Goal: Navigation & Orientation: Find specific page/section

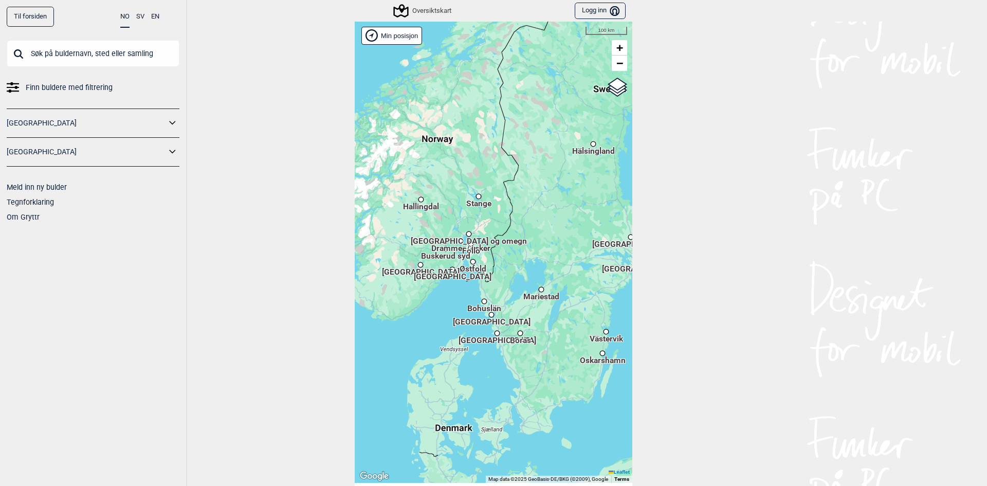
click at [153, 61] on input "text" at bounding box center [93, 53] width 173 height 27
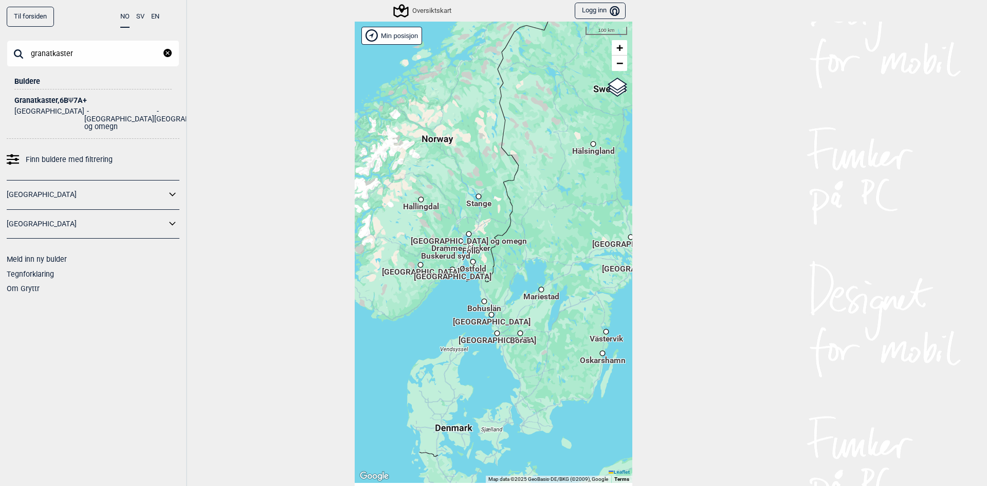
type input "granatkaster"
click at [50, 101] on div "Granatkaster , 6B Ψ 7A+" at bounding box center [92, 101] width 157 height 8
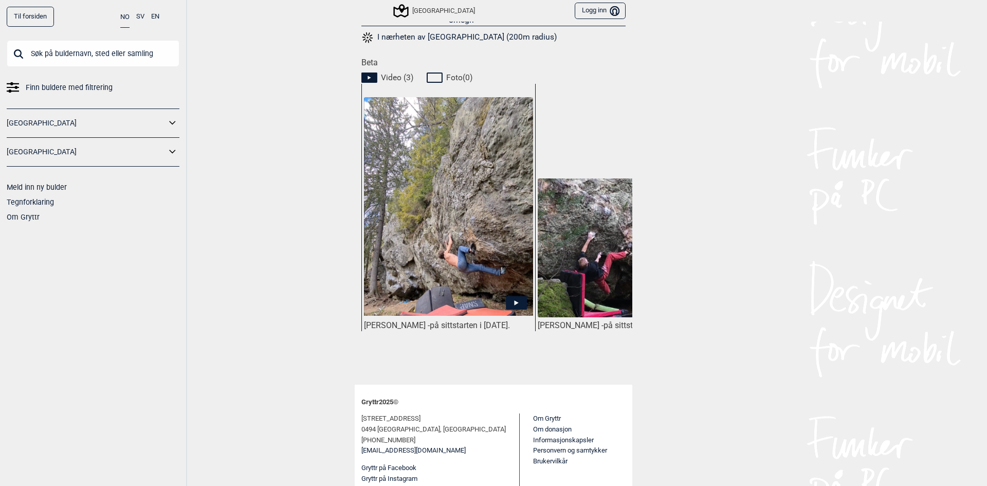
click at [514, 296] on icon at bounding box center [516, 302] width 21 height 13
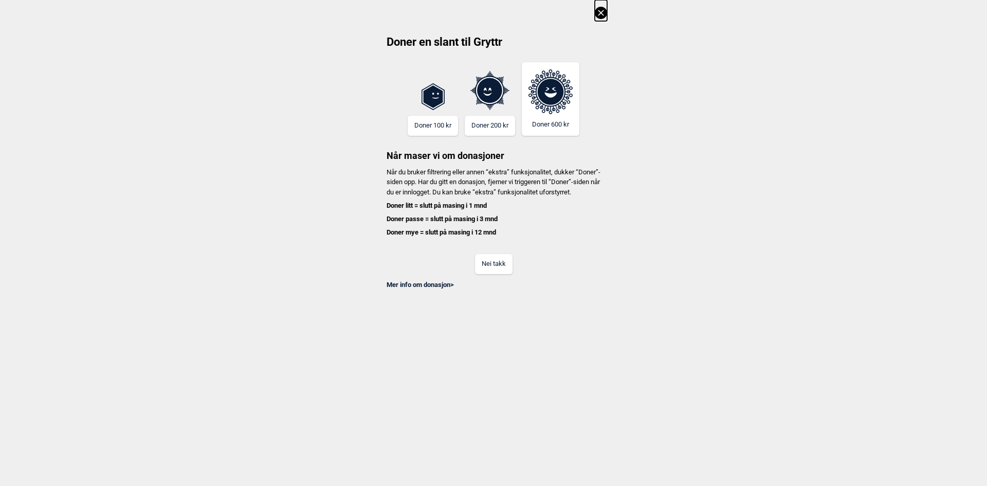
click at [602, 19] on button at bounding box center [601, 10] width 12 height 21
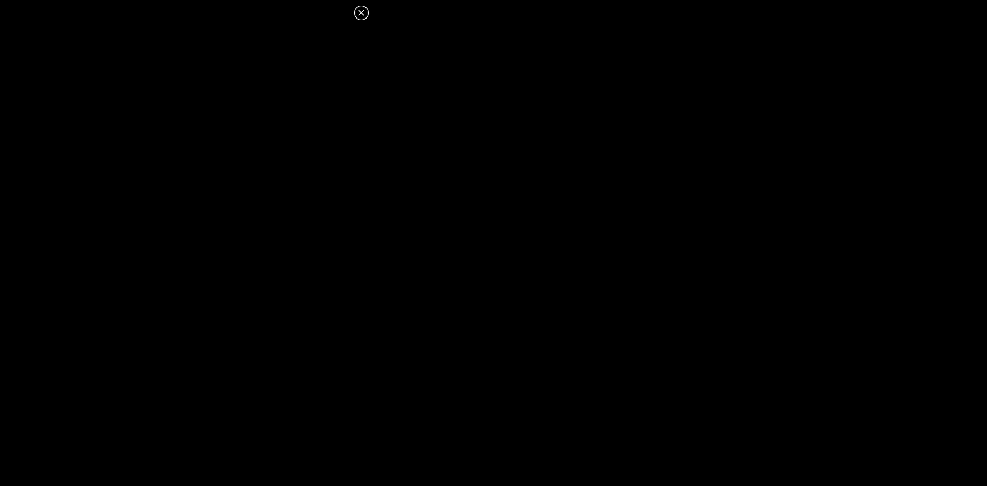
scroll to position [428, 0]
click at [358, 7] on icon at bounding box center [361, 13] width 12 height 12
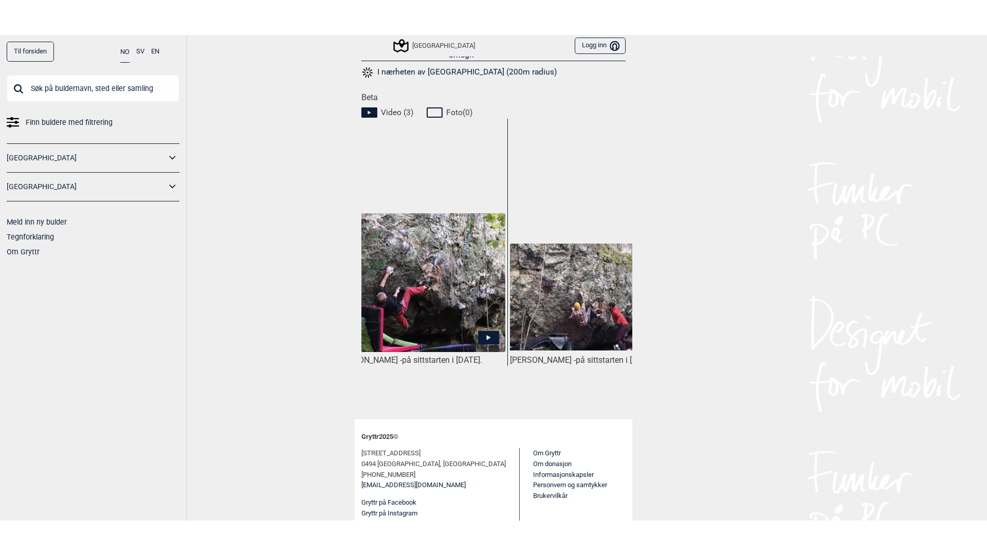
scroll to position [0, 179]
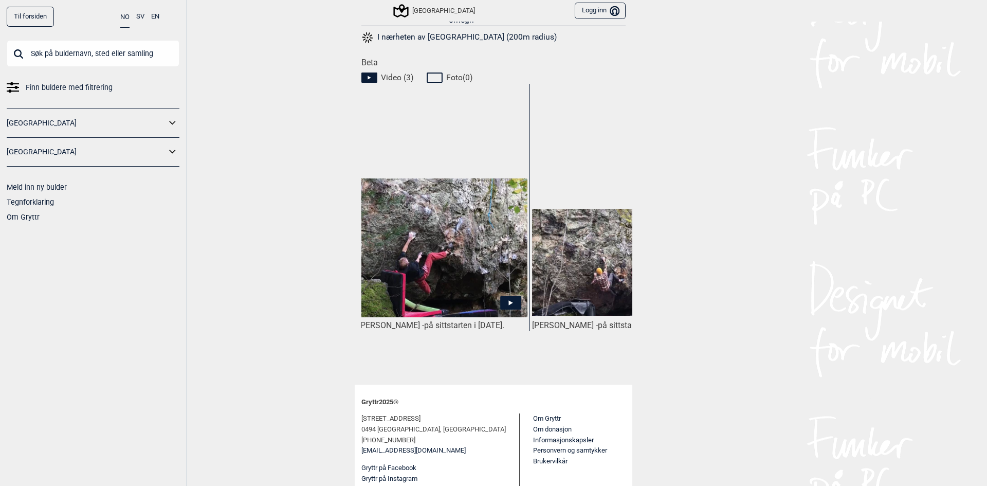
click at [500, 296] on icon at bounding box center [510, 302] width 21 height 13
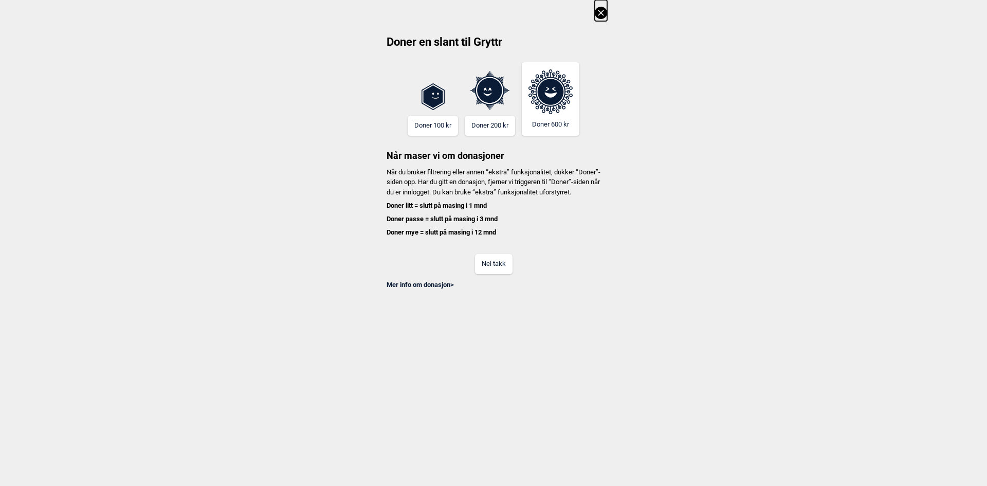
click at [604, 13] on icon at bounding box center [601, 13] width 12 height 12
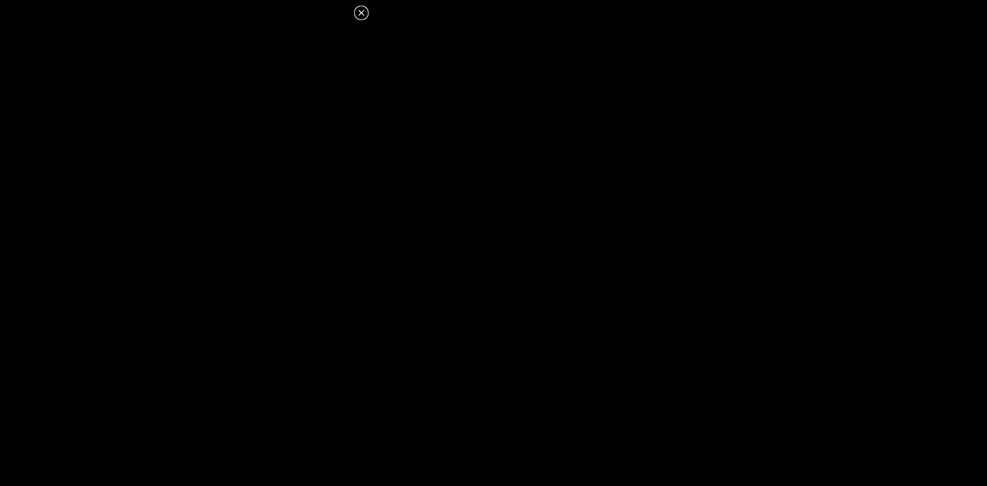
scroll to position [428, 0]
click at [357, 11] on icon at bounding box center [361, 13] width 12 height 12
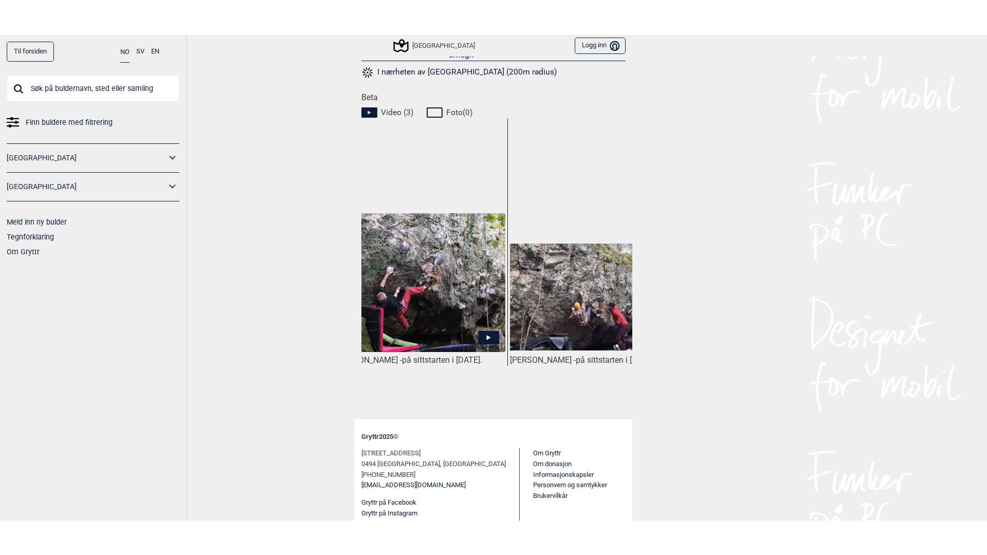
scroll to position [0, 250]
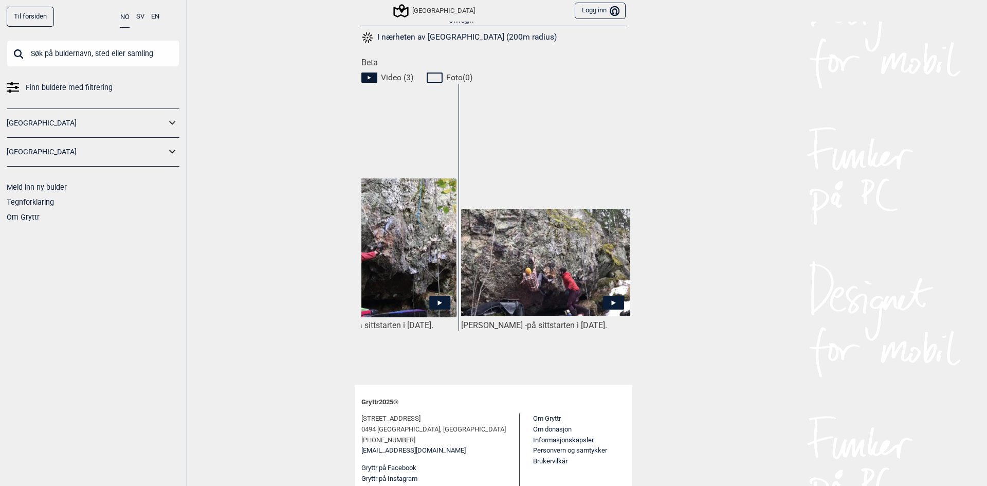
click at [612, 296] on icon at bounding box center [613, 302] width 21 height 13
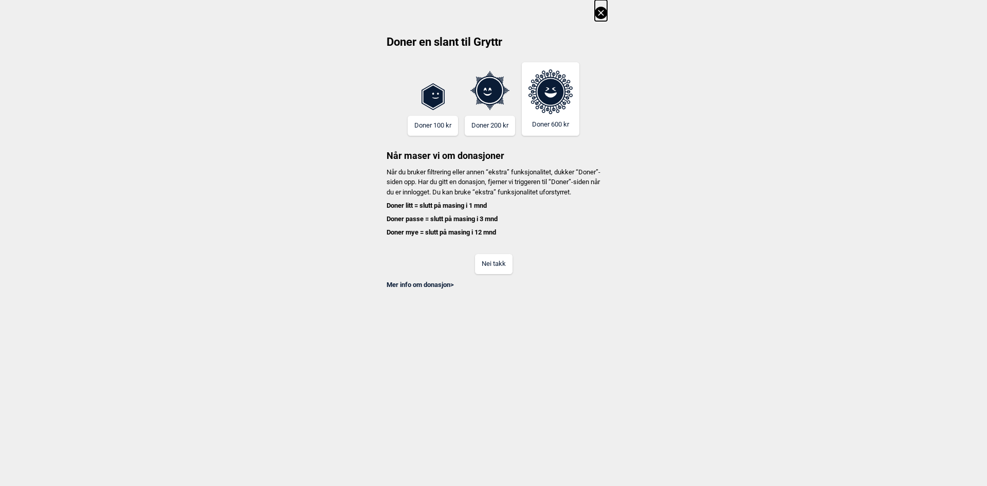
click at [604, 7] on icon at bounding box center [601, 13] width 12 height 12
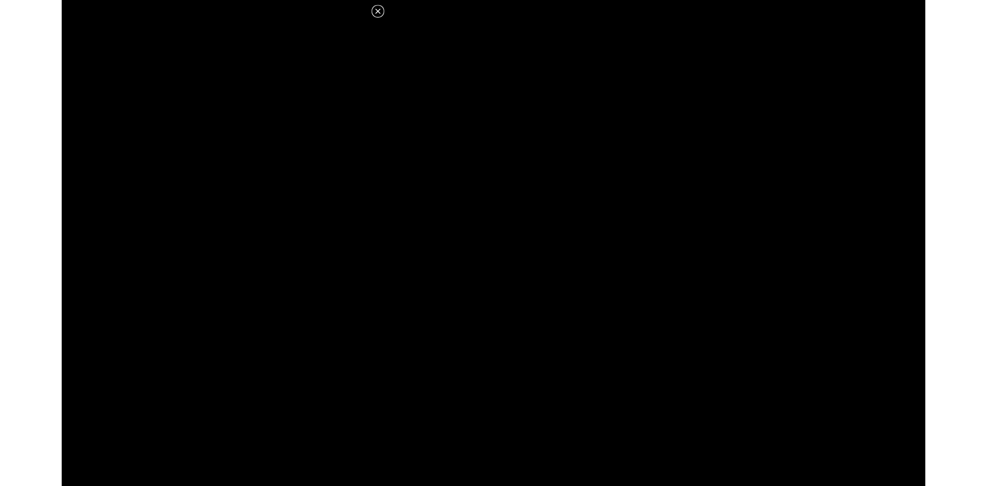
scroll to position [428, 0]
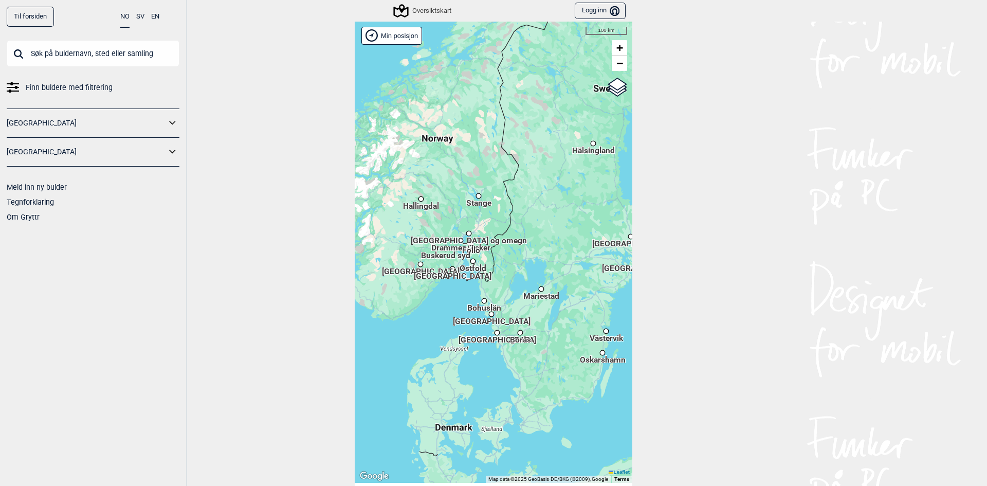
click at [139, 62] on input "text" at bounding box center [93, 53] width 173 height 27
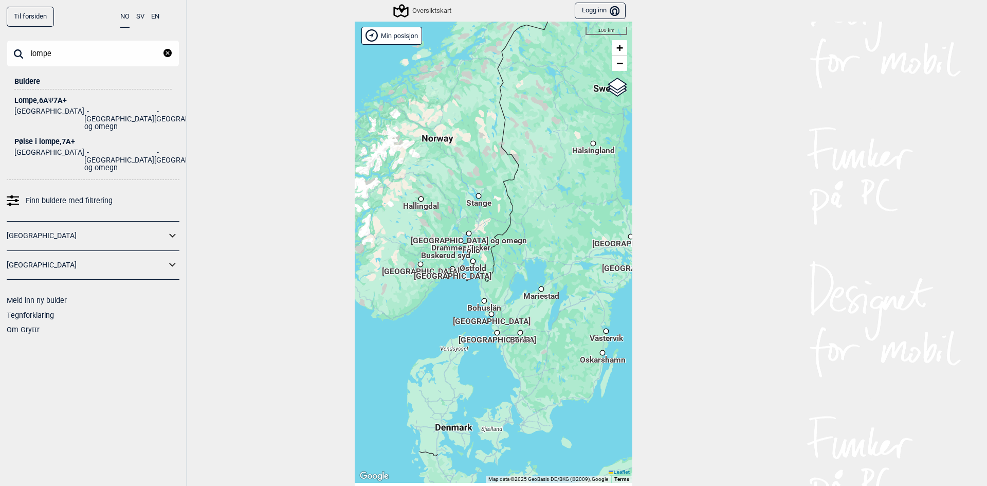
type input "lompe"
click at [44, 103] on div "Lompe , 6A Ψ 7A+" at bounding box center [92, 101] width 157 height 8
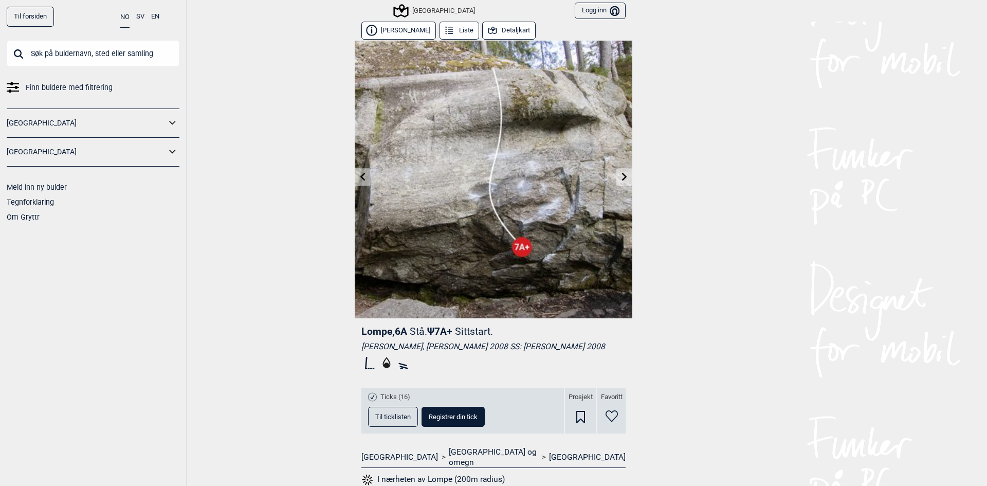
click at [491, 28] on button "Detaljkart" at bounding box center [508, 31] width 53 height 18
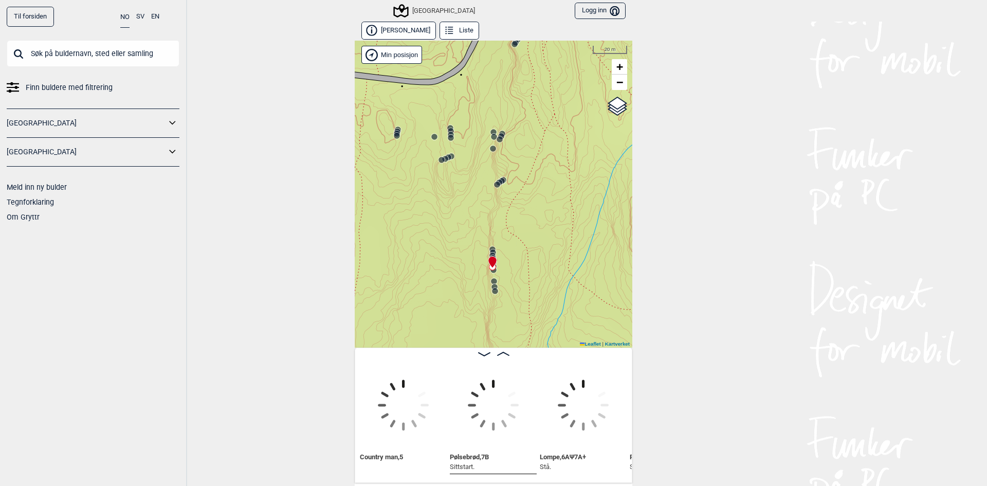
scroll to position [0, 27030]
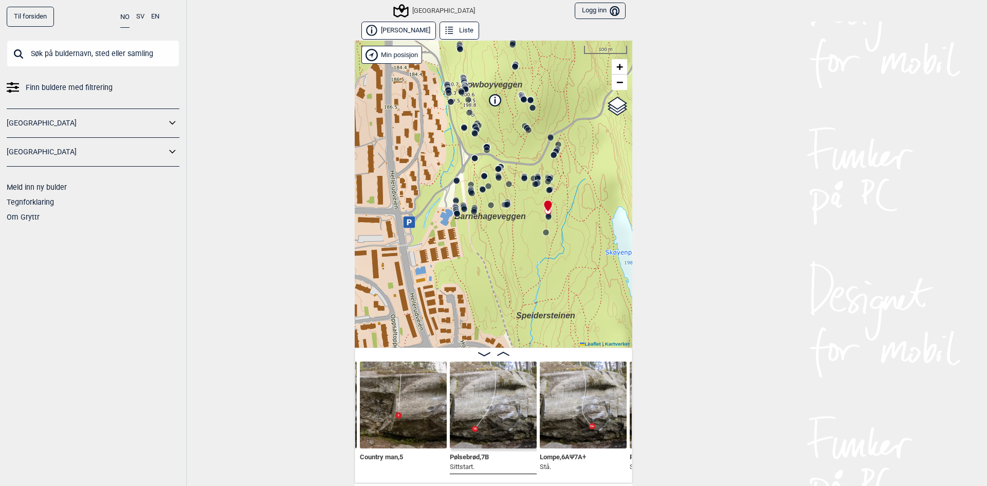
drag, startPoint x: 426, startPoint y: 270, endPoint x: 530, endPoint y: 245, distance: 107.3
click at [530, 245] on div "Speidersteinen Barnehageveggen Cowboyveggen Bølerveggen Sentrale Østmarka" at bounding box center [494, 194] width 278 height 307
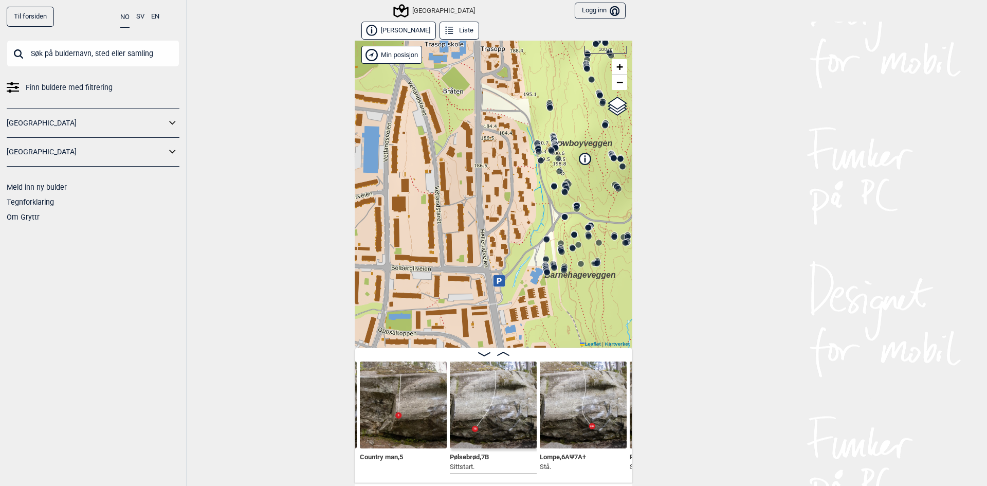
drag, startPoint x: 413, startPoint y: 169, endPoint x: 489, endPoint y: 217, distance: 89.5
click at [489, 217] on div "Speidersteinen Barnehageveggen Cowboyveggen Bølerveggen Sentrale Østmarka" at bounding box center [494, 194] width 278 height 307
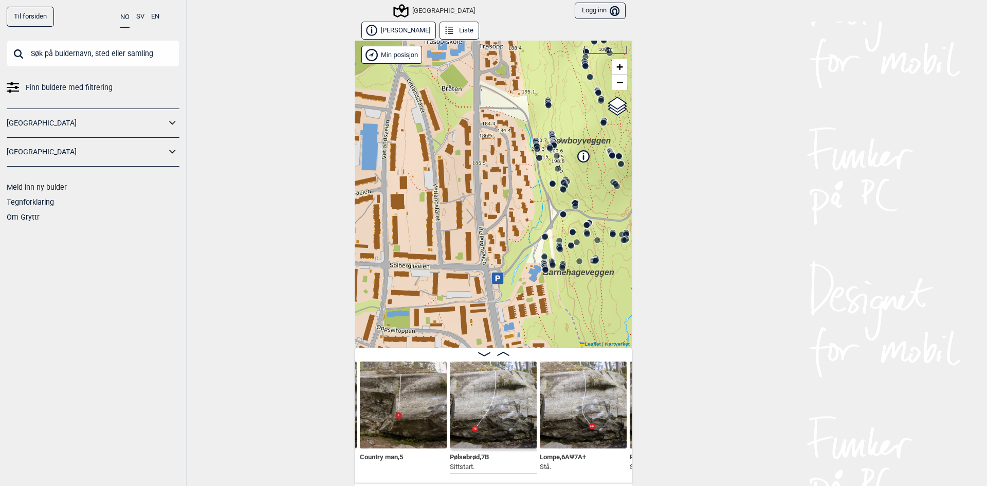
click at [496, 284] on div "Speidersteinen Barnehageveggen Cowboyveggen Bølerveggen Sentrale Østmarka" at bounding box center [494, 194] width 278 height 307
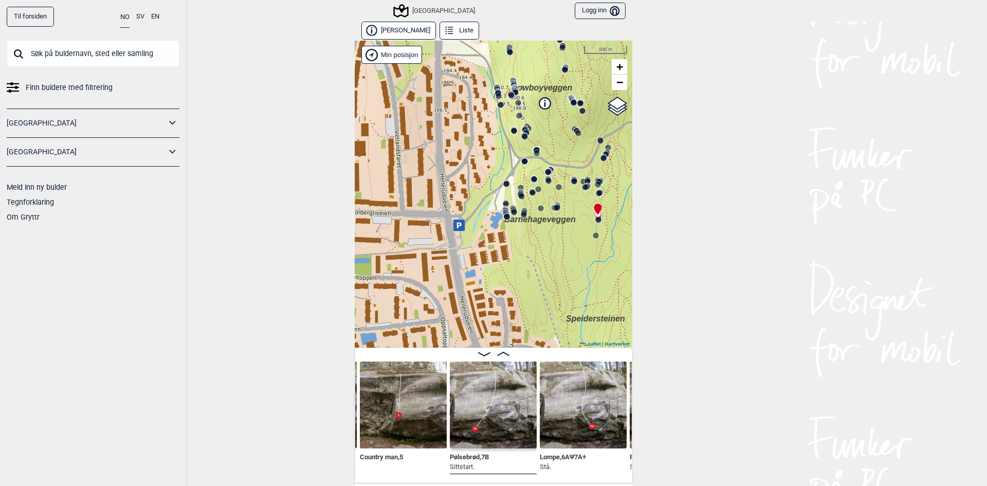
drag, startPoint x: 546, startPoint y: 311, endPoint x: 508, endPoint y: 258, distance: 65.5
click at [508, 258] on div "Speidersteinen Barnehageveggen Cowboyveggen Bølerveggen Sentrale Østmarka" at bounding box center [494, 194] width 278 height 307
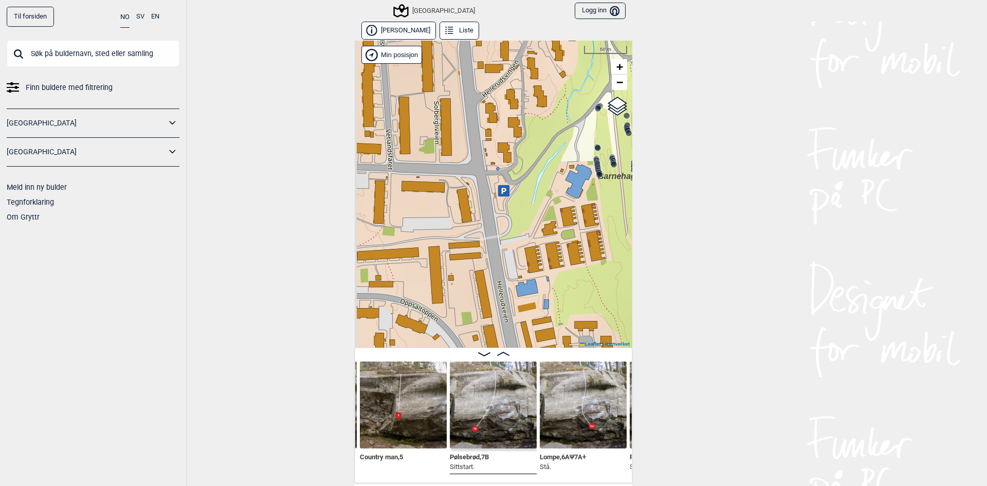
drag, startPoint x: 416, startPoint y: 229, endPoint x: 511, endPoint y: 206, distance: 98.0
click at [511, 206] on div "Speidersteinen Barnehageveggen Cowboyveggen Bølerveggen Sentrale Østmarka" at bounding box center [494, 194] width 278 height 307
click at [501, 192] on icon at bounding box center [504, 191] width 12 height 12
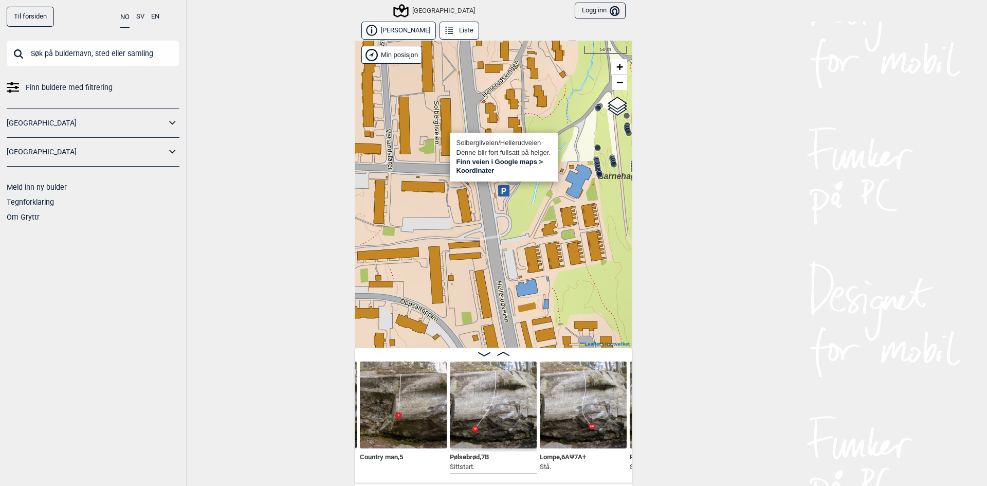
click at [497, 160] on link "Finn veien i Google maps >" at bounding box center [500, 162] width 87 height 8
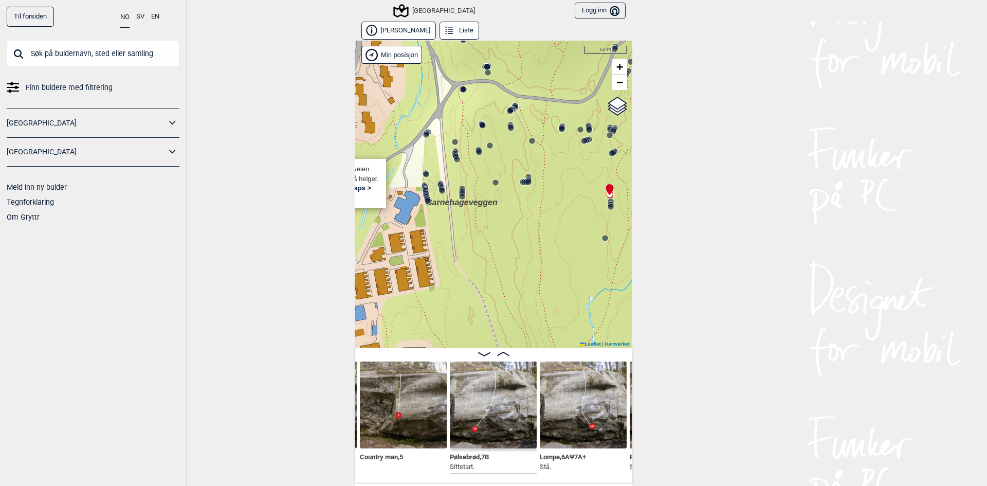
drag, startPoint x: 616, startPoint y: 206, endPoint x: 445, endPoint y: 231, distance: 172.7
click at [445, 231] on div "Speidersteinen Barnehageveggen Cowboyveggen Bølerveggen Sentrale Østmarka" at bounding box center [494, 194] width 278 height 307
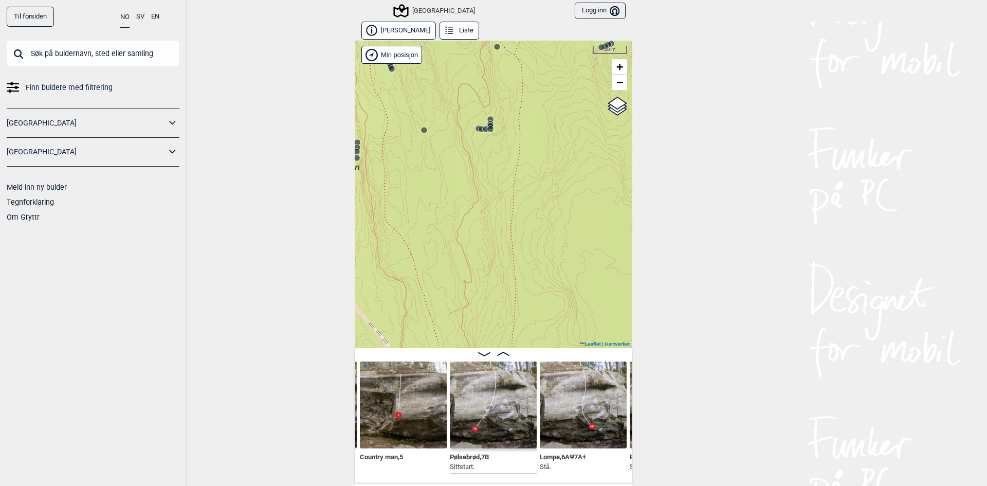
drag, startPoint x: 585, startPoint y: 190, endPoint x: 603, endPoint y: 144, distance: 49.7
click at [603, 144] on div "Speidersteinen Barnehageveggen Cowboyveggen Bølerveggen Sentrale Østmarka" at bounding box center [494, 194] width 278 height 307
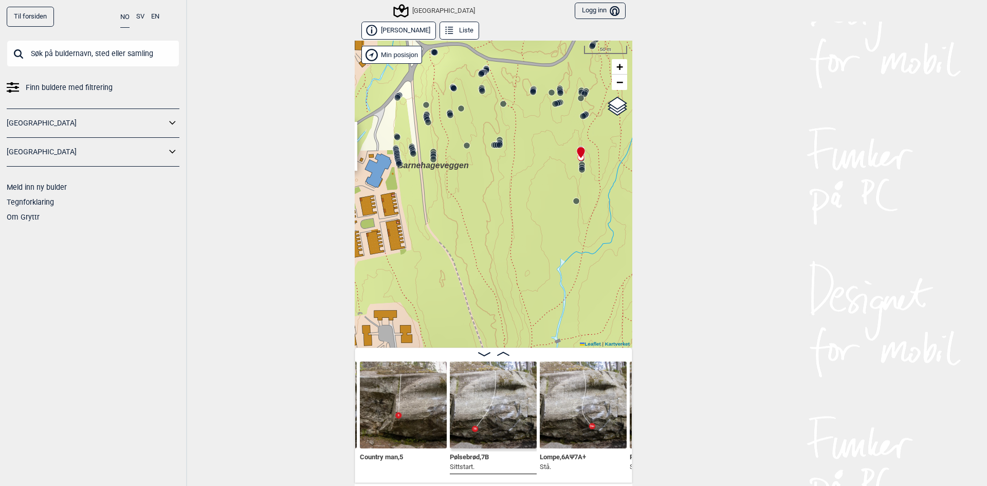
drag, startPoint x: 509, startPoint y: 186, endPoint x: 512, endPoint y: 171, distance: 15.3
click at [512, 171] on div "Speidersteinen Barnehageveggen Cowboyveggen Bølerveggen Sentrale Østmarka" at bounding box center [494, 194] width 278 height 307
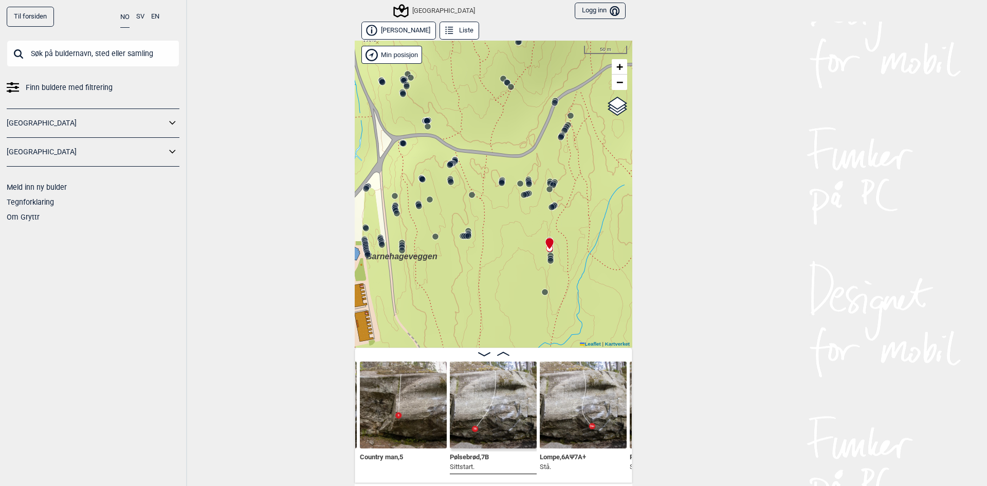
drag, startPoint x: 518, startPoint y: 188, endPoint x: 486, endPoint y: 279, distance: 96.3
click at [486, 279] on div "Speidersteinen Barnehageveggen Cowboyveggen Bølerveggen Sentrale Østmarka" at bounding box center [494, 194] width 278 height 307
click at [548, 258] on circle at bounding box center [551, 261] width 6 height 6
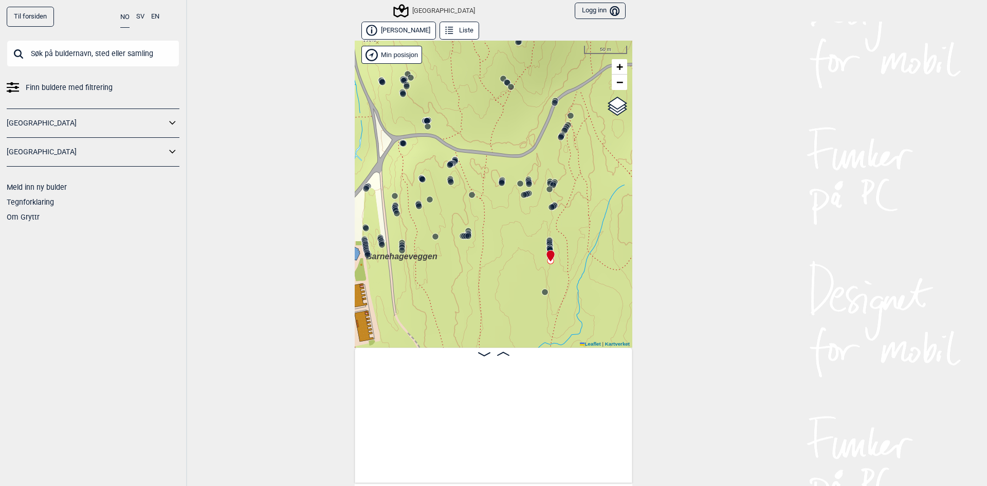
scroll to position [0, 27656]
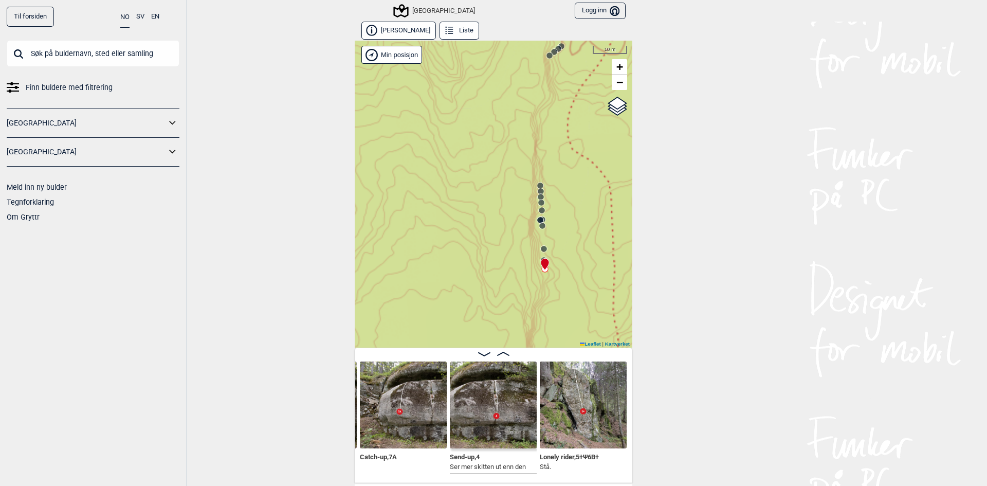
click at [539, 227] on circle at bounding box center [542, 226] width 6 height 6
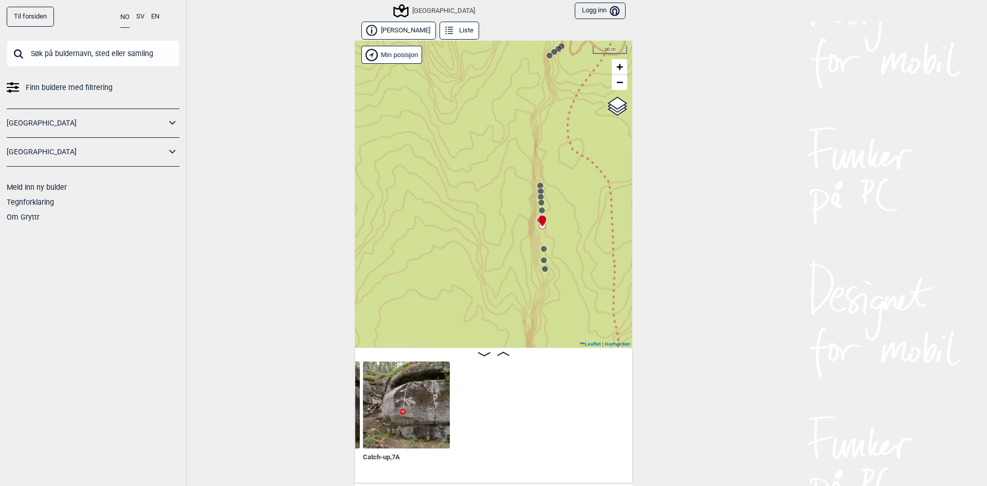
scroll to position [0, 27390]
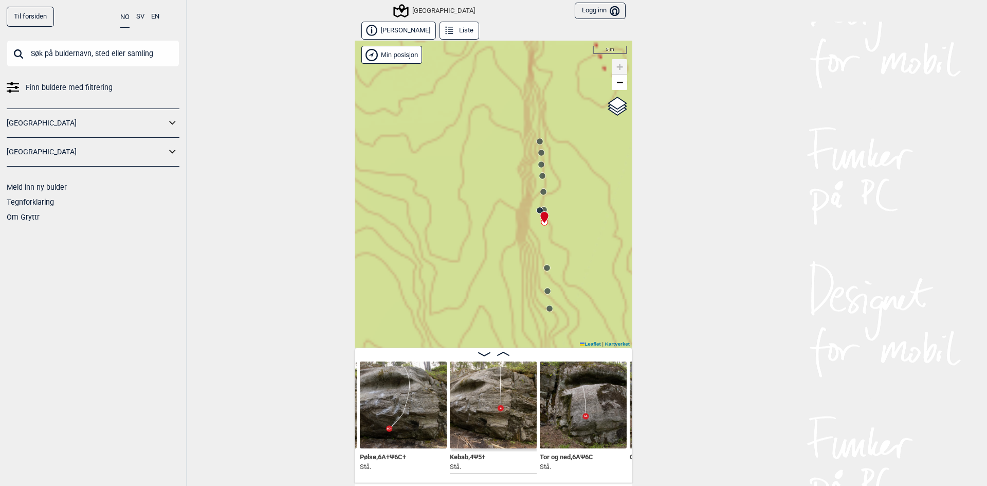
click at [538, 212] on div at bounding box center [542, 213] width 8 height 8
click at [537, 208] on circle at bounding box center [540, 210] width 6 height 6
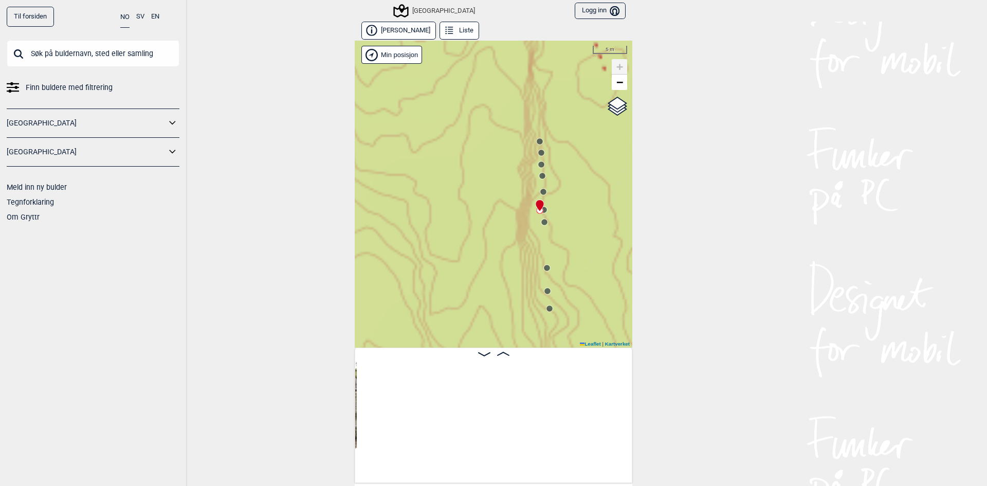
scroll to position [0, 27030]
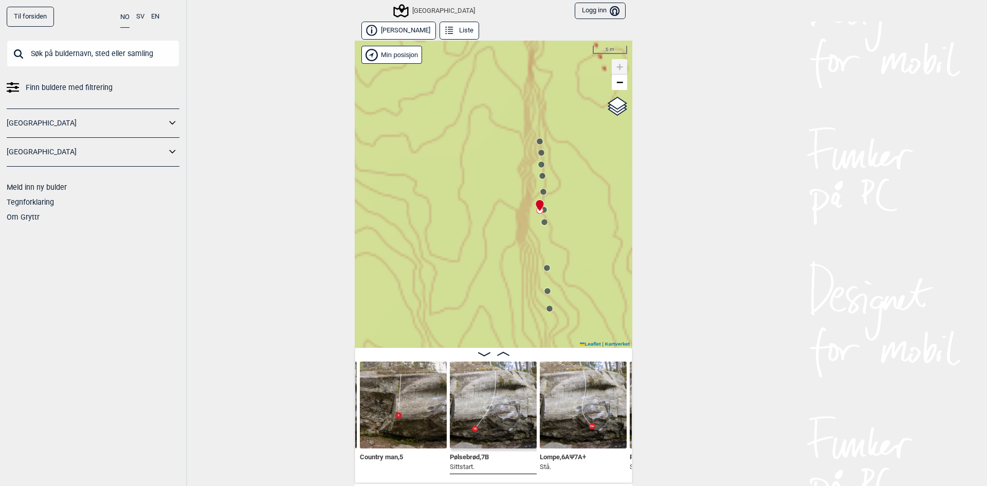
click at [543, 214] on div "Speidersteinen Barnehageveggen Cowboyveggen Bølerveggen Sentrale Østmarka" at bounding box center [494, 194] width 278 height 307
click at [544, 209] on icon at bounding box center [544, 210] width 8 height 8
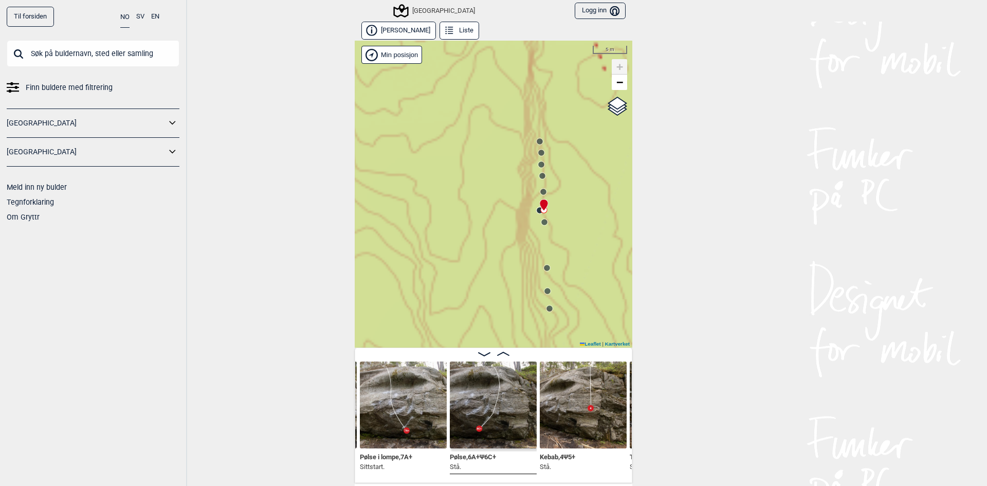
click at [542, 192] on circle at bounding box center [543, 192] width 6 height 6
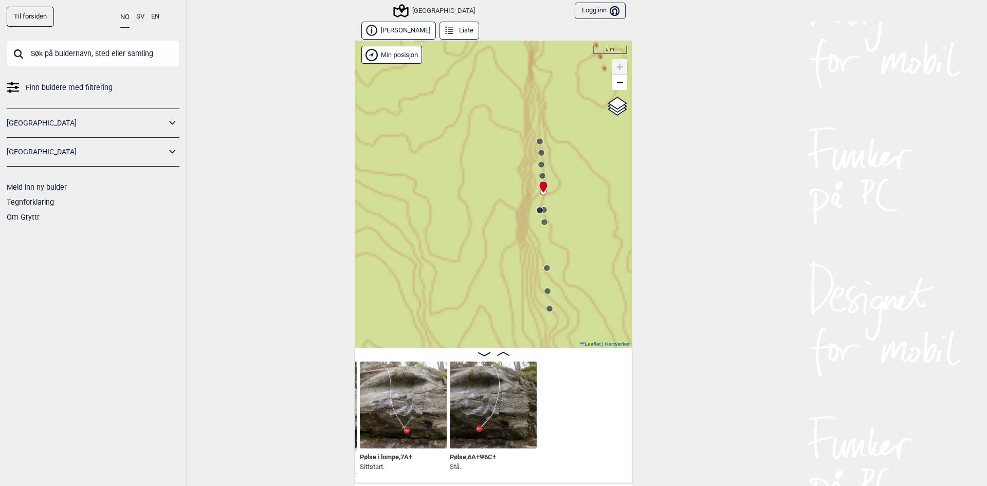
scroll to position [0, 27120]
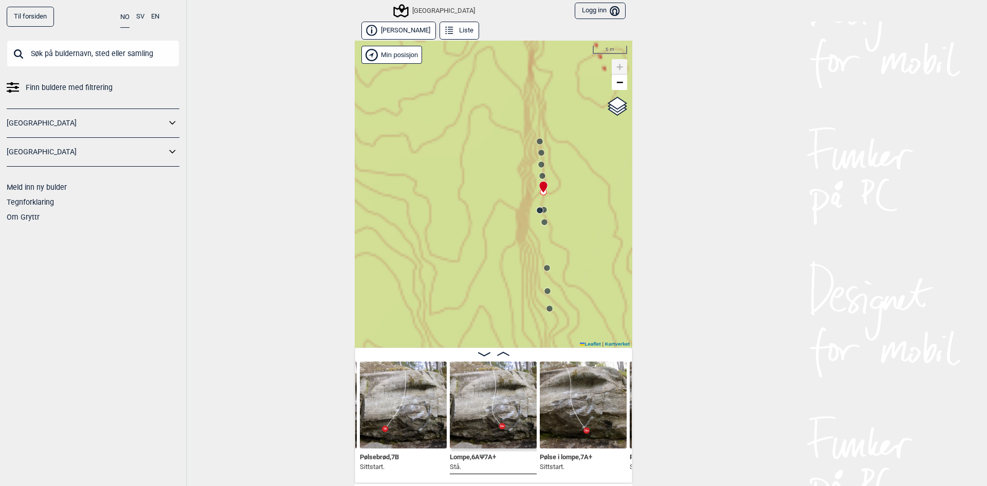
click at [539, 174] on circle at bounding box center [542, 176] width 6 height 6
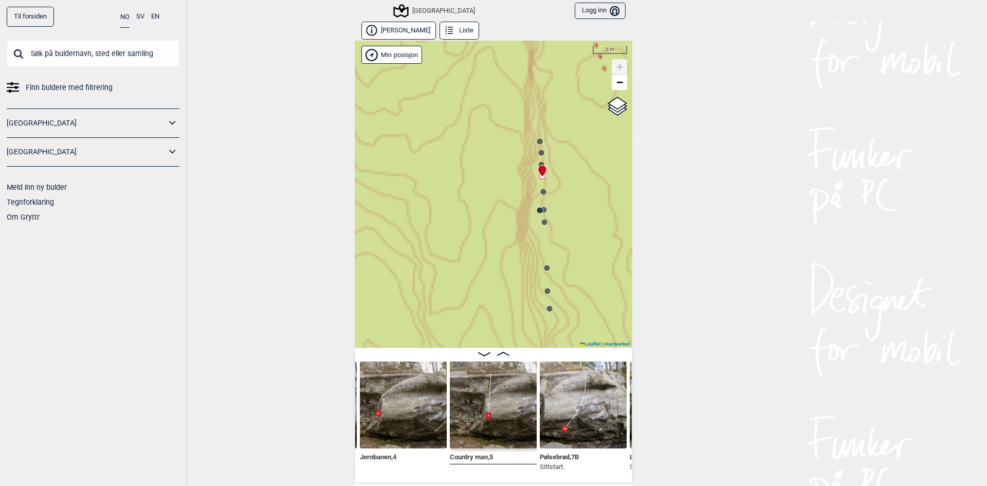
click at [538, 160] on icon at bounding box center [541, 164] width 8 height 8
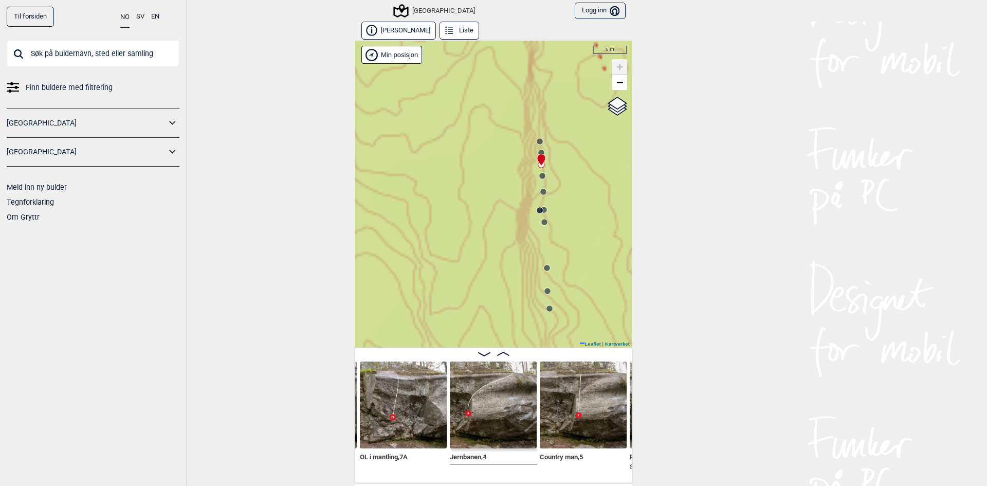
click at [537, 140] on circle at bounding box center [540, 141] width 6 height 6
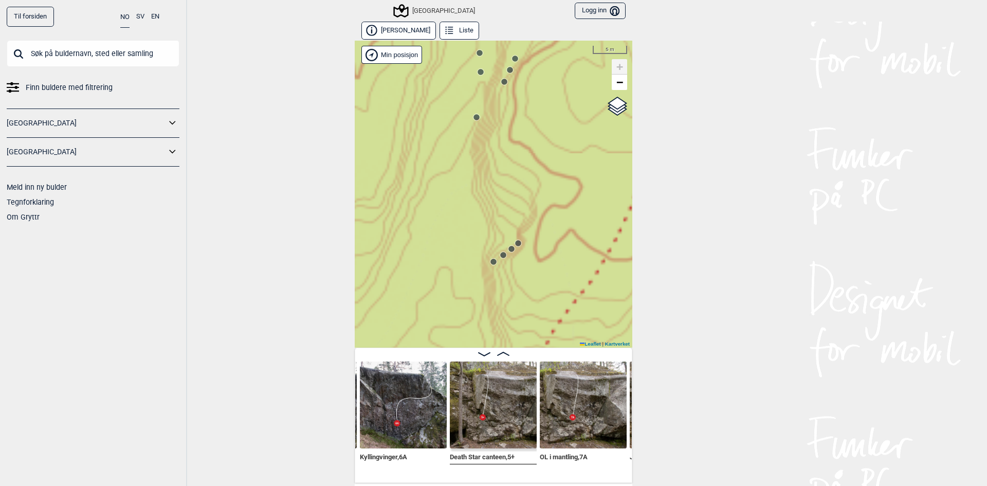
click at [492, 262] on circle at bounding box center [494, 262] width 6 height 6
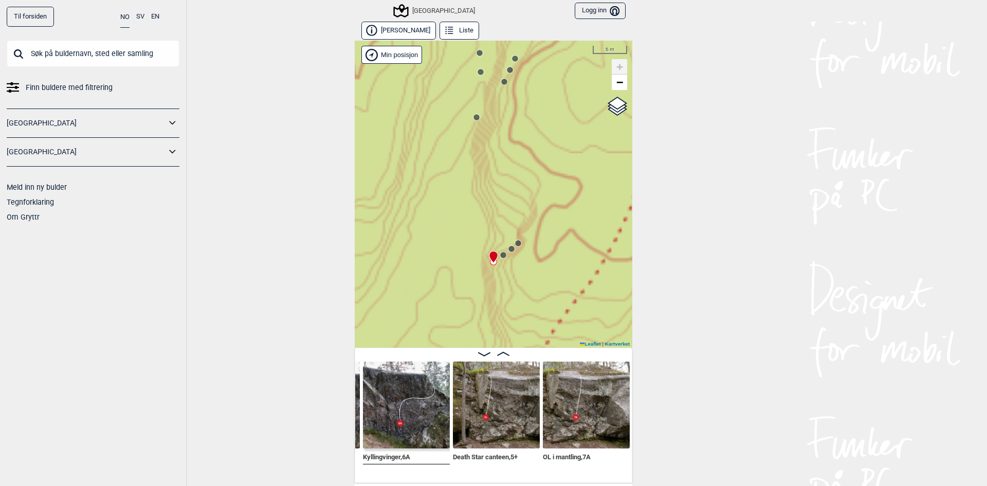
scroll to position [0, 26595]
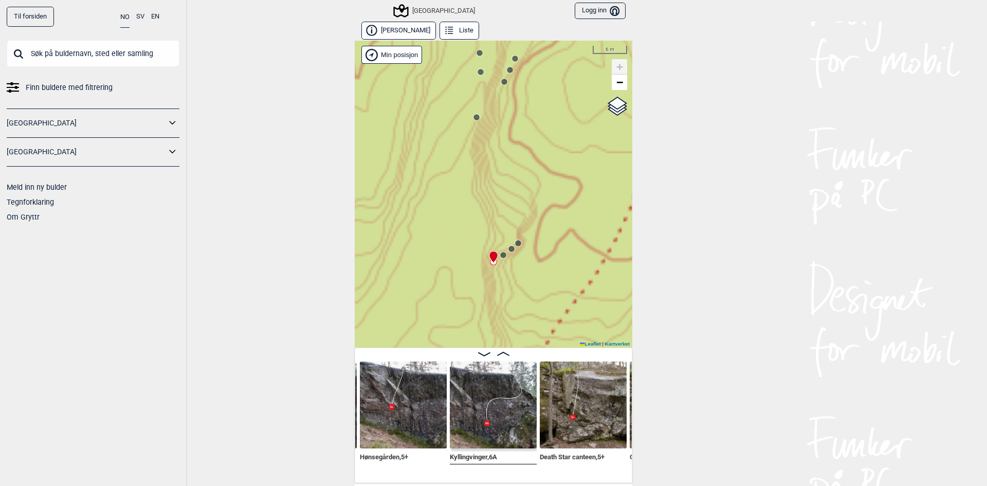
click at [504, 255] on div "Speidersteinen Barnehageveggen Cowboyveggen Bølerveggen Sentrale Østmarka" at bounding box center [494, 194] width 278 height 307
click at [510, 251] on icon at bounding box center [512, 249] width 8 height 8
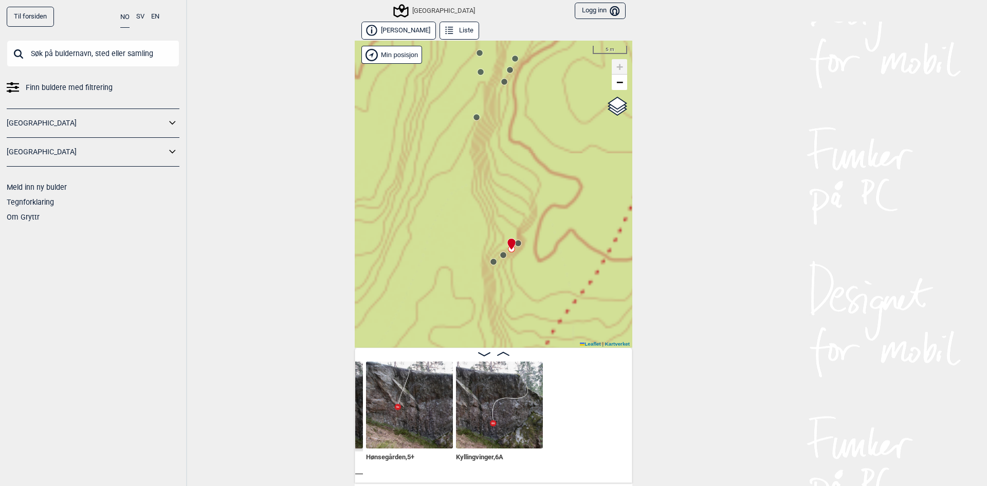
scroll to position [0, 26421]
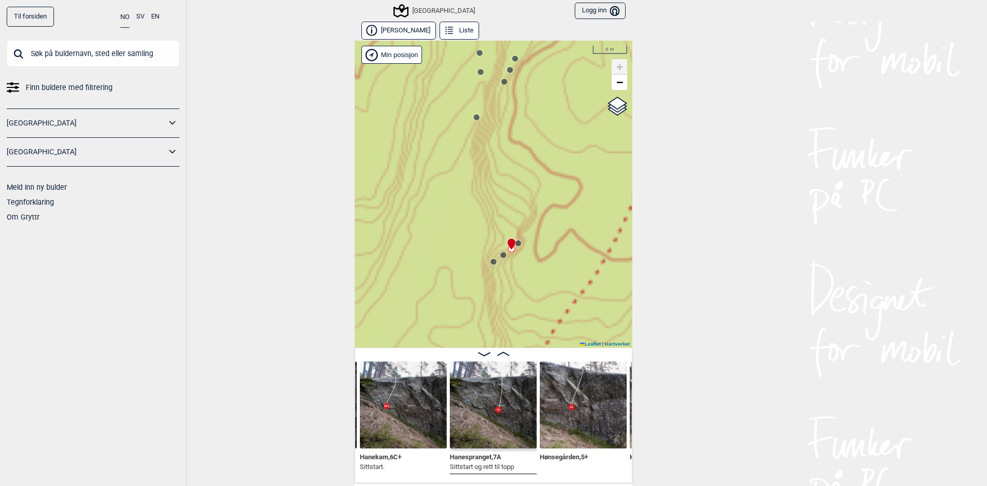
click at [519, 245] on div "Speidersteinen Barnehageveggen Cowboyveggen Bølerveggen Sentrale Østmarka" at bounding box center [494, 194] width 278 height 307
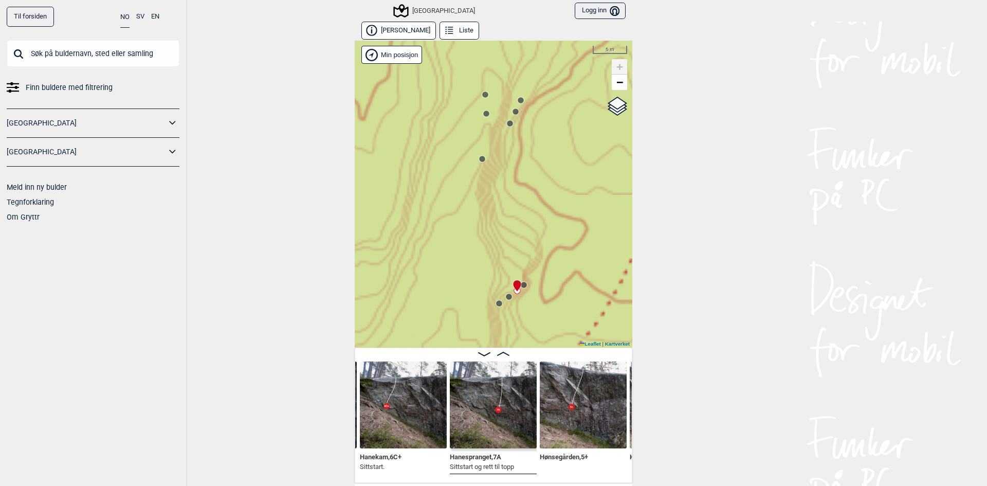
drag, startPoint x: 511, startPoint y: 151, endPoint x: 517, endPoint y: 203, distance: 52.8
click at [525, 205] on div "Speidersteinen Barnehageveggen Cowboyveggen Bølerveggen Sentrale Østmarka" at bounding box center [494, 194] width 278 height 307
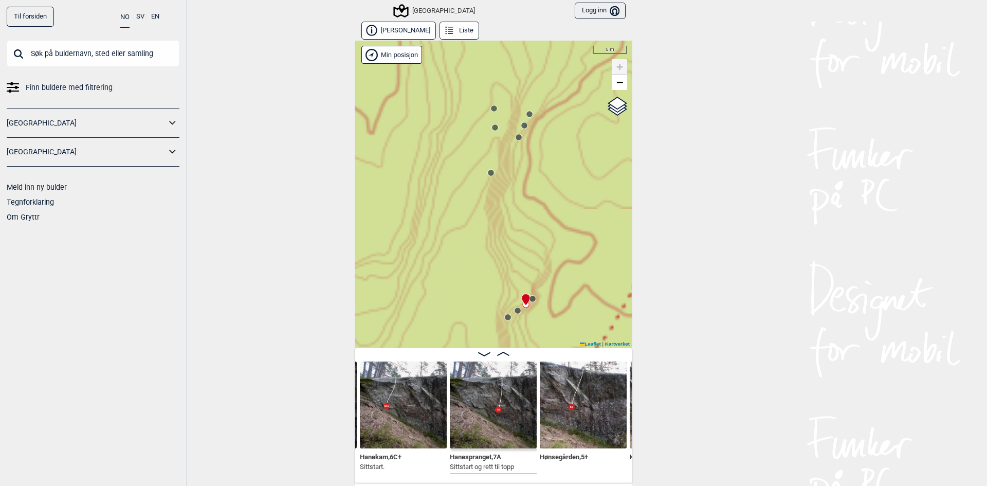
click at [489, 175] on circle at bounding box center [491, 173] width 6 height 6
